Goal: Task Accomplishment & Management: Manage account settings

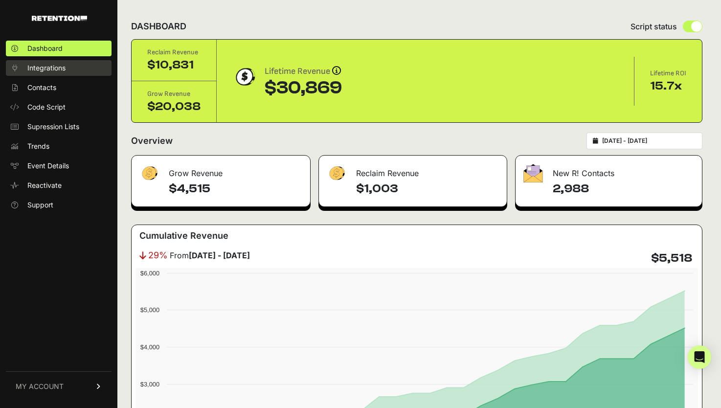
click at [69, 63] on link "Integrations" at bounding box center [59, 68] width 106 height 16
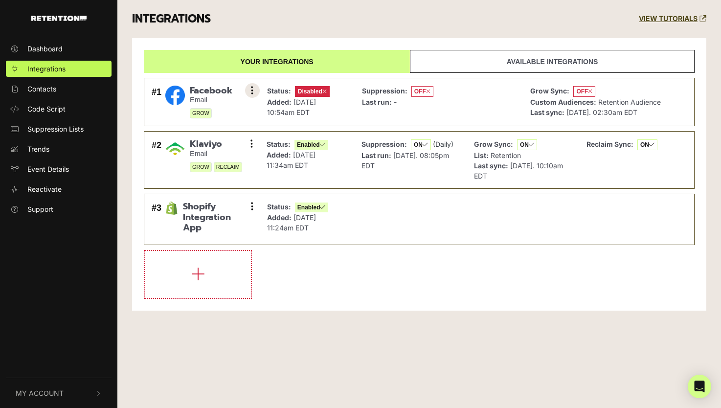
click at [253, 89] on button at bounding box center [252, 90] width 15 height 15
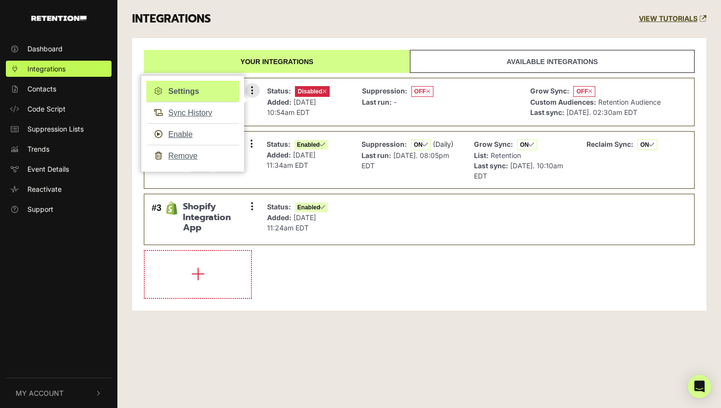
click at [184, 92] on link "Settings" at bounding box center [192, 92] width 93 height 22
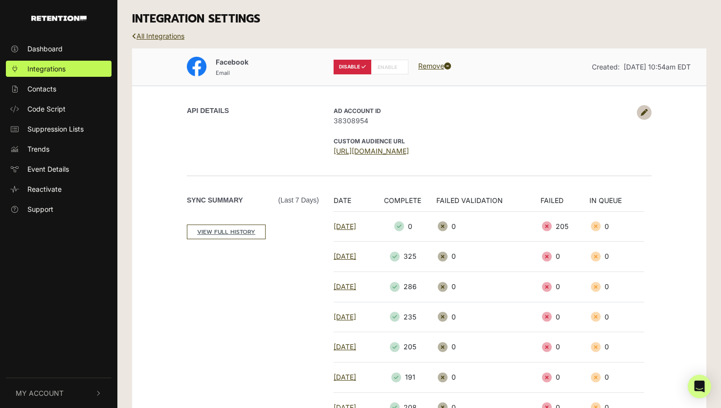
click at [646, 114] on icon at bounding box center [644, 112] width 7 height 7
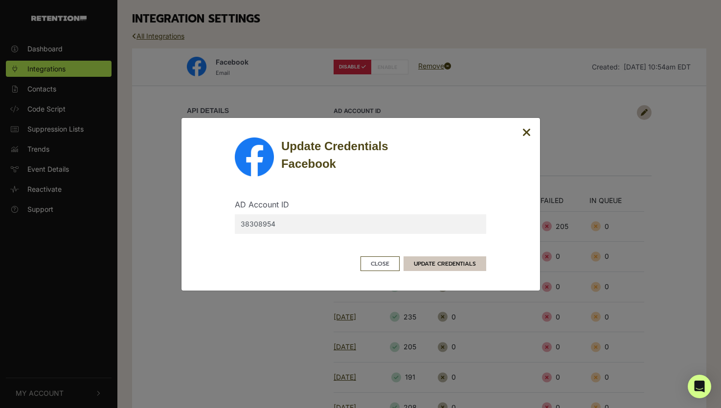
click at [463, 263] on button "UPDATE CREDENTIALS" at bounding box center [445, 263] width 83 height 15
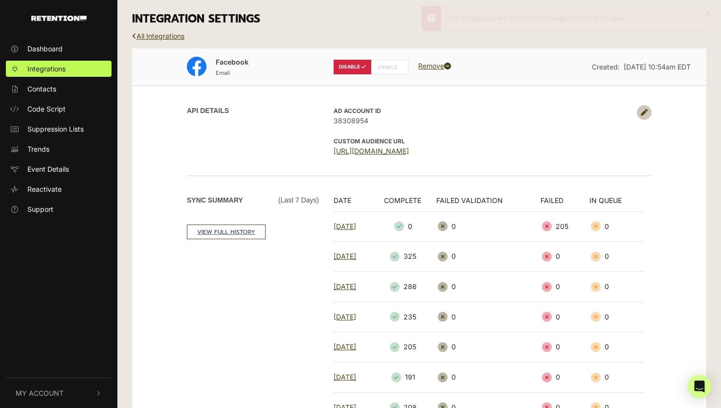
click at [646, 112] on icon at bounding box center [644, 112] width 7 height 7
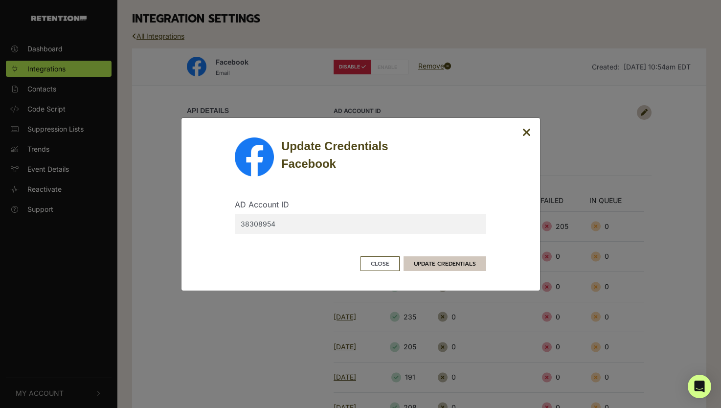
click at [465, 262] on button "UPDATE CREDENTIALS" at bounding box center [445, 263] width 83 height 15
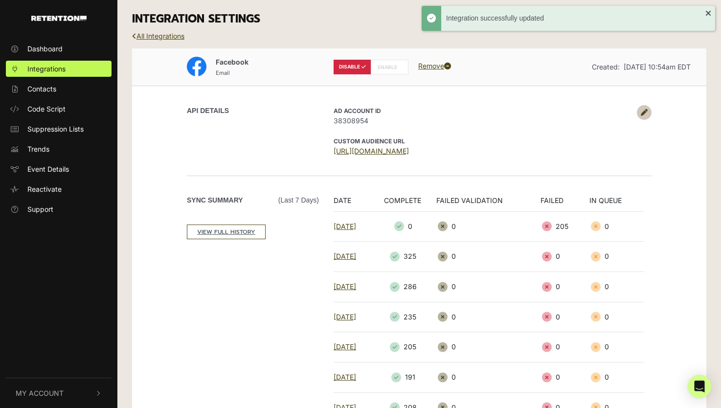
click at [391, 61] on label "ENABLE" at bounding box center [390, 67] width 38 height 15
radio input "false"
radio input "true"
click at [171, 33] on link "All Integrations" at bounding box center [158, 36] width 52 height 8
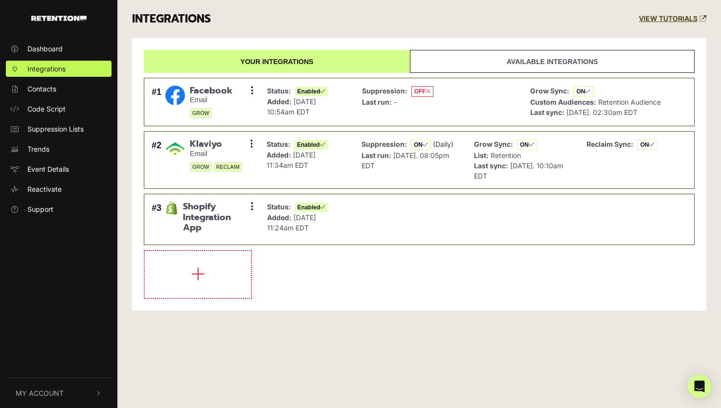
click at [51, 390] on span "My Account" at bounding box center [40, 393] width 48 height 10
click at [51, 390] on span "Sign Out" at bounding box center [41, 391] width 28 height 10
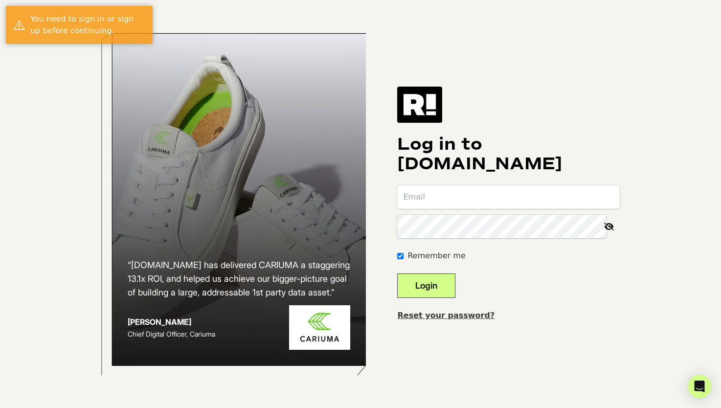
type input "[PERSON_NAME][EMAIL_ADDRESS][DOMAIN_NAME]"
